Goal: Transaction & Acquisition: Purchase product/service

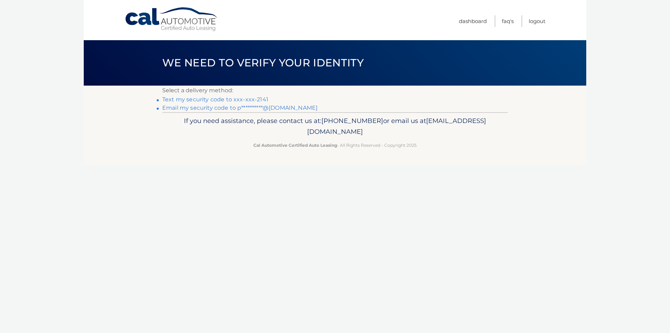
click at [199, 100] on link "Text my security code to xxx-xxx-2141" at bounding box center [215, 99] width 106 height 7
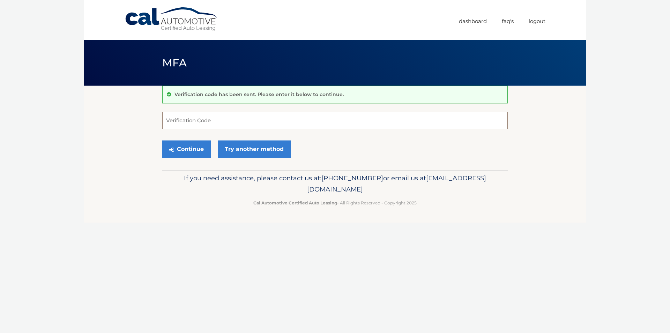
click at [188, 119] on input "Verification Code" at bounding box center [335, 120] width 346 height 17
type input "380929"
click at [187, 146] on button "Continue" at bounding box center [186, 148] width 49 height 17
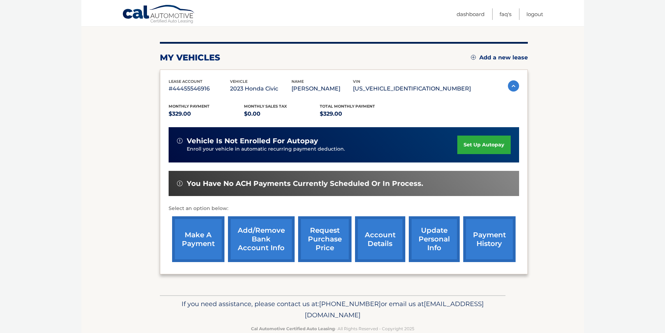
scroll to position [90, 0]
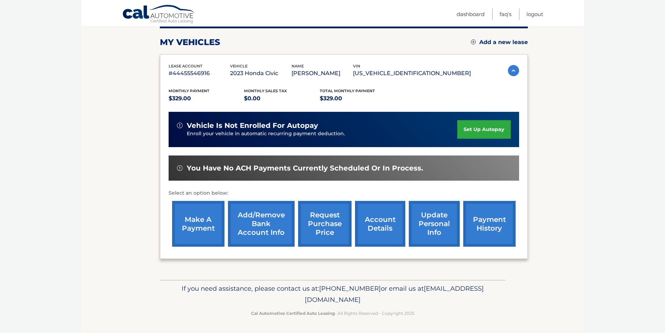
click at [199, 221] on link "make a payment" at bounding box center [198, 224] width 52 height 46
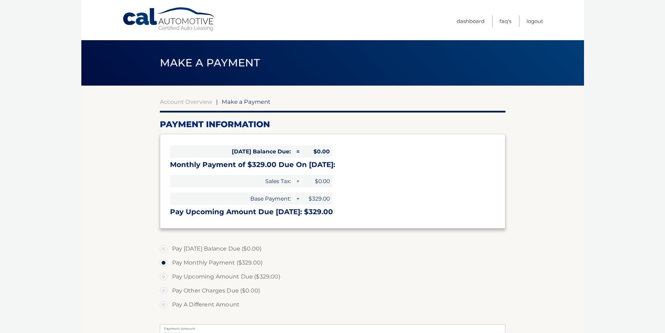
select select "NTdhNGFlNzMtOWFiNi00YjdjLTg0M2YtN2E3ODUzODQ3Mzdk"
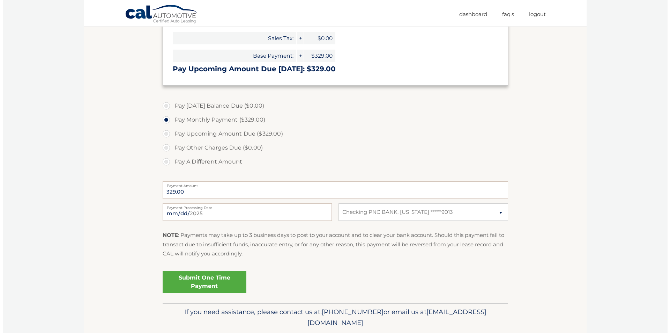
scroll to position [144, 0]
click at [189, 280] on link "Submit One Time Payment" at bounding box center [202, 281] width 84 height 22
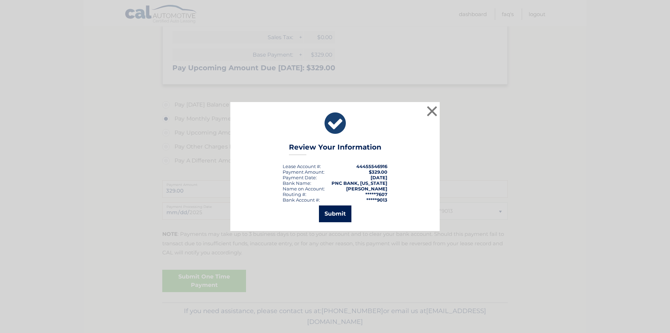
click at [335, 214] on button "Submit" at bounding box center [335, 213] width 32 height 17
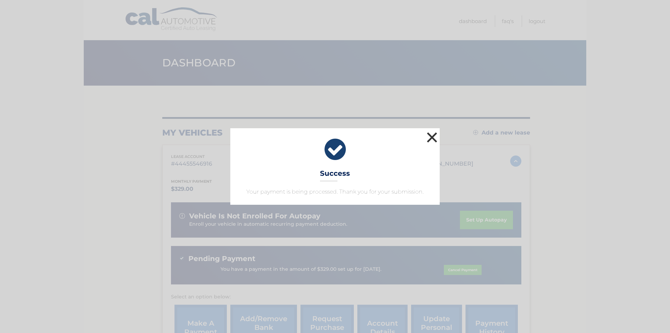
click at [438, 132] on button "×" at bounding box center [432, 137] width 14 height 14
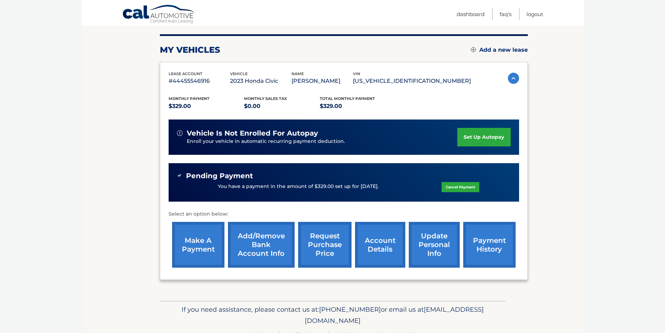
scroll to position [86, 0]
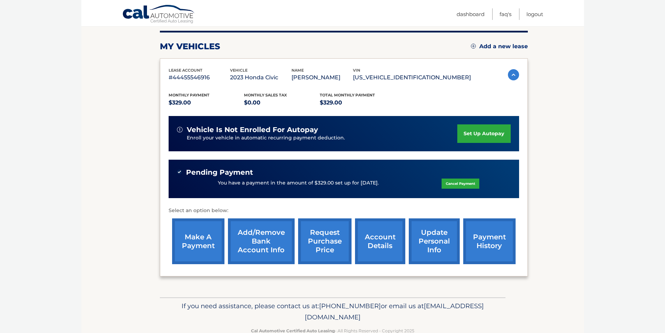
click at [378, 243] on link "account details" at bounding box center [380, 241] width 50 height 46
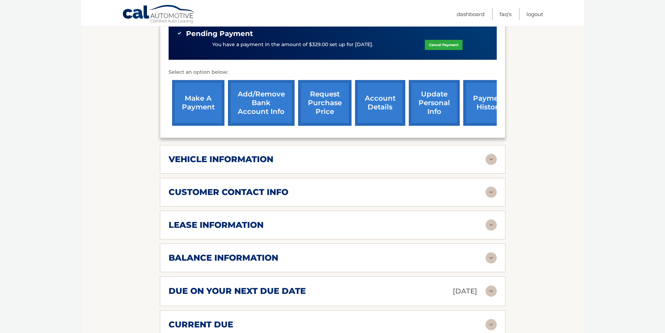
scroll to position [254, 0]
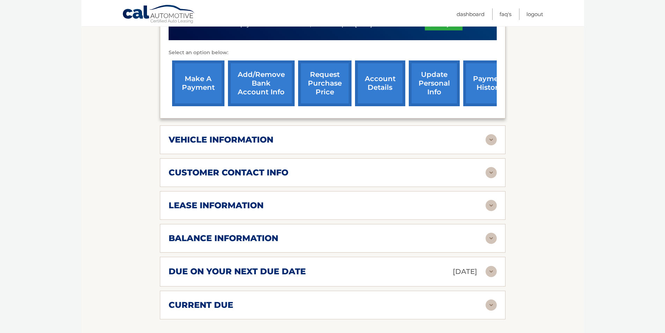
click at [487, 239] on img at bounding box center [491, 238] width 11 height 11
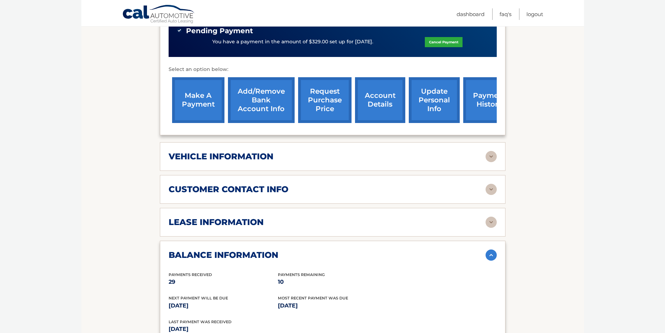
scroll to position [228, 0]
